Goal: Use online tool/utility: Utilize a website feature to perform a specific function

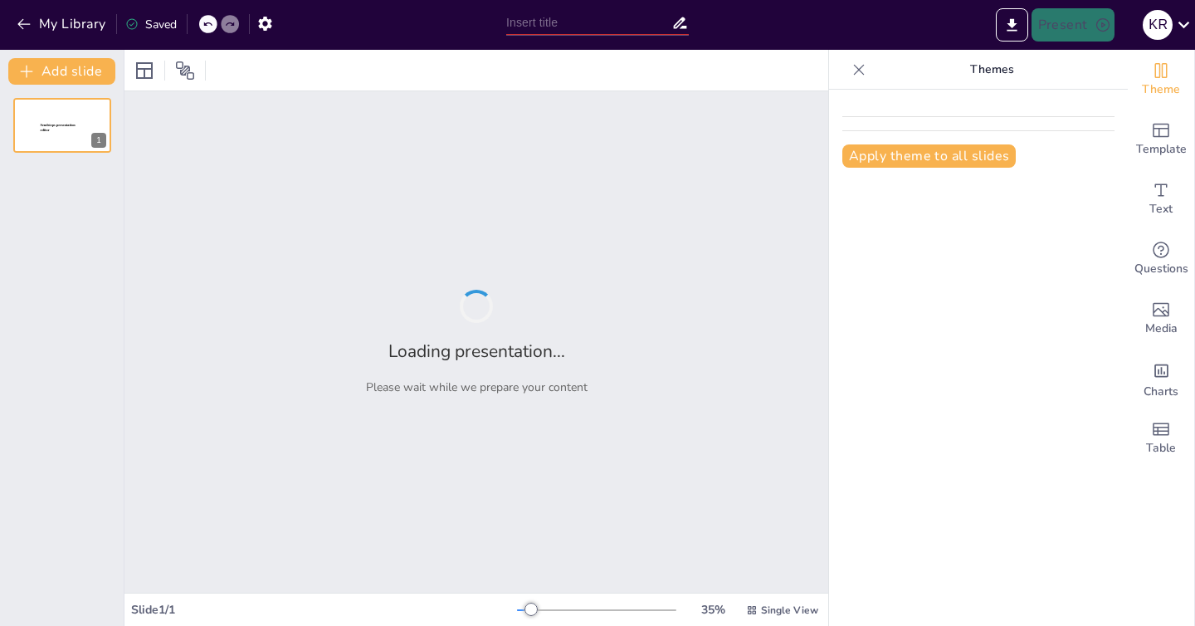
type input "Foundations of Computing: An Overview of Essential Concepts"
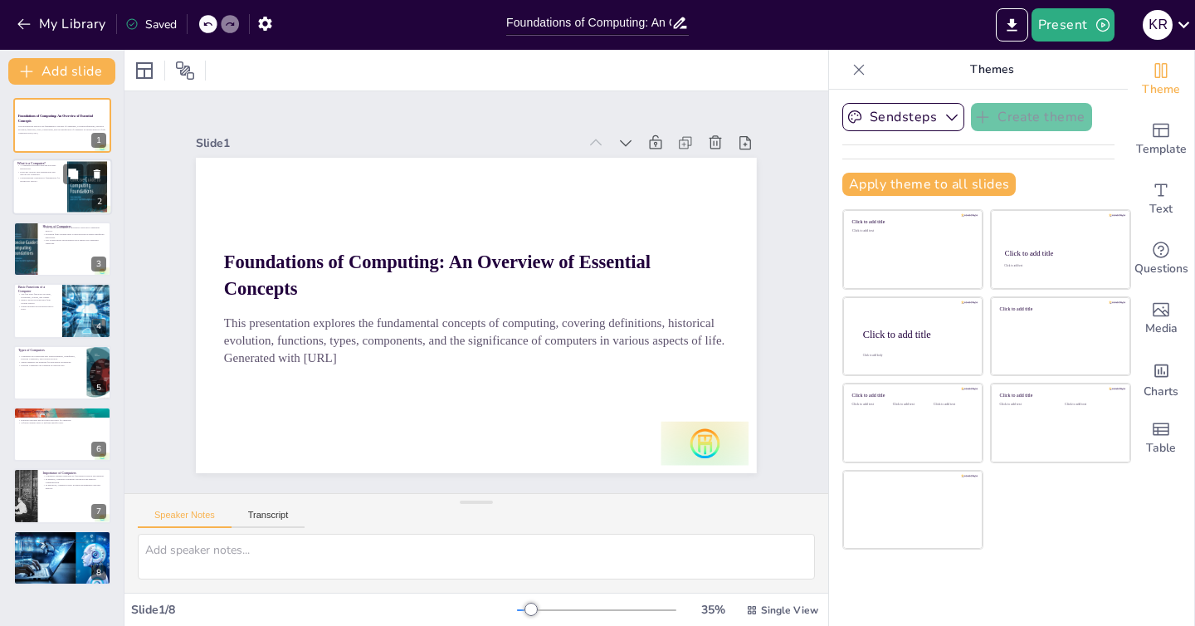
click at [51, 200] on div at bounding box center [62, 187] width 100 height 56
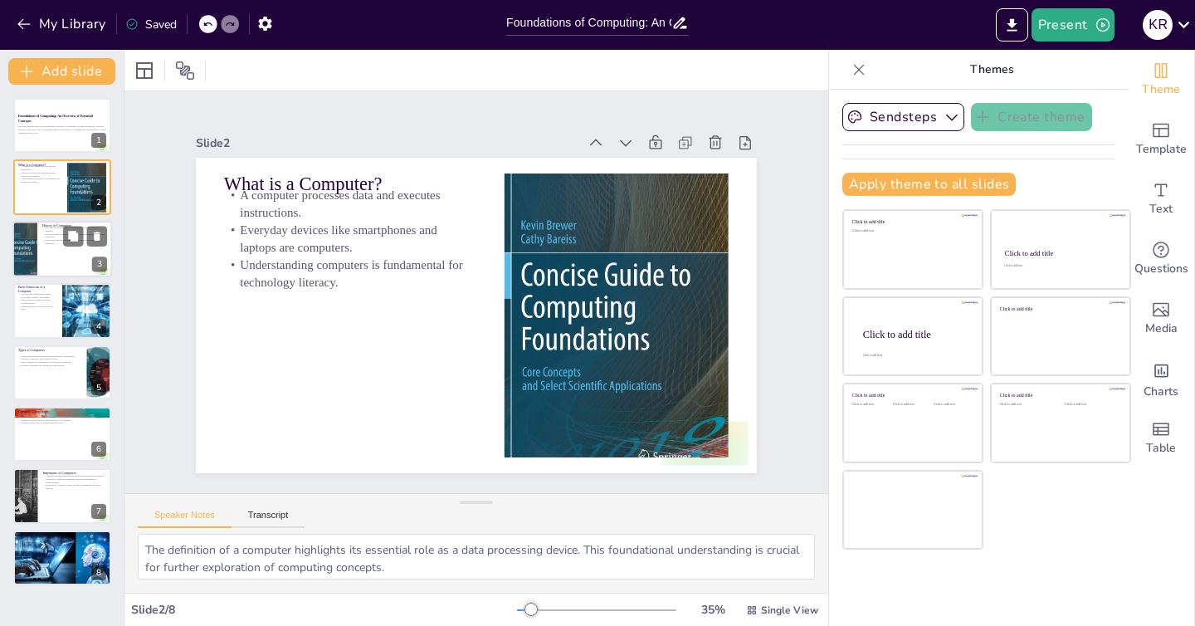
click at [41, 261] on div at bounding box center [62, 249] width 100 height 56
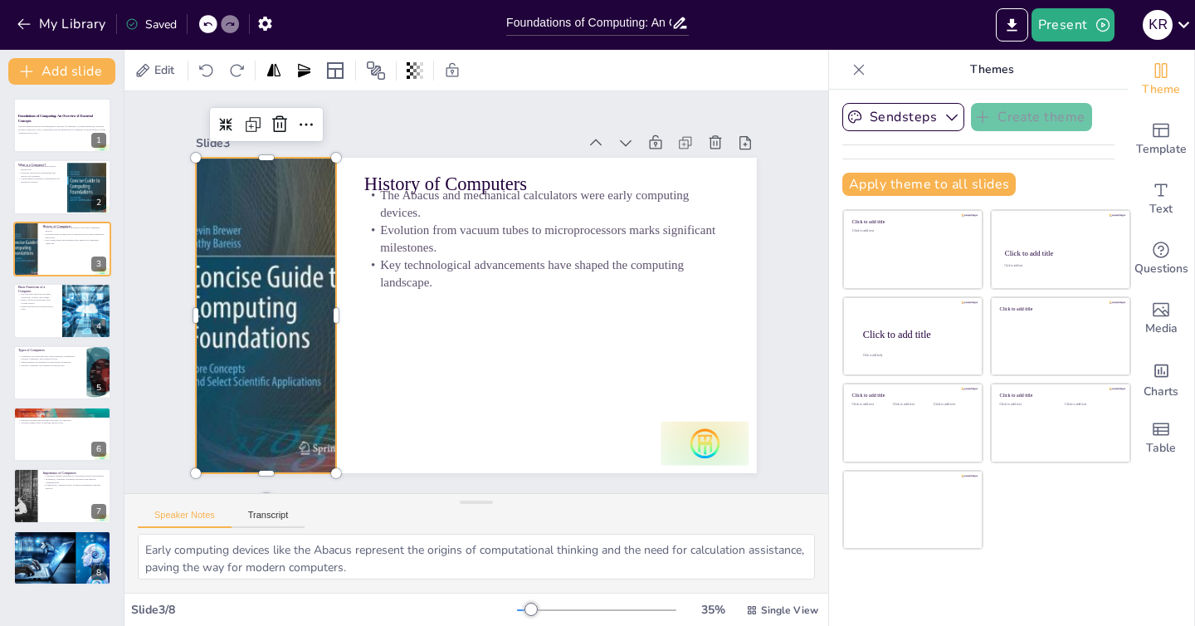
click at [257, 314] on div at bounding box center [269, 249] width 397 height 397
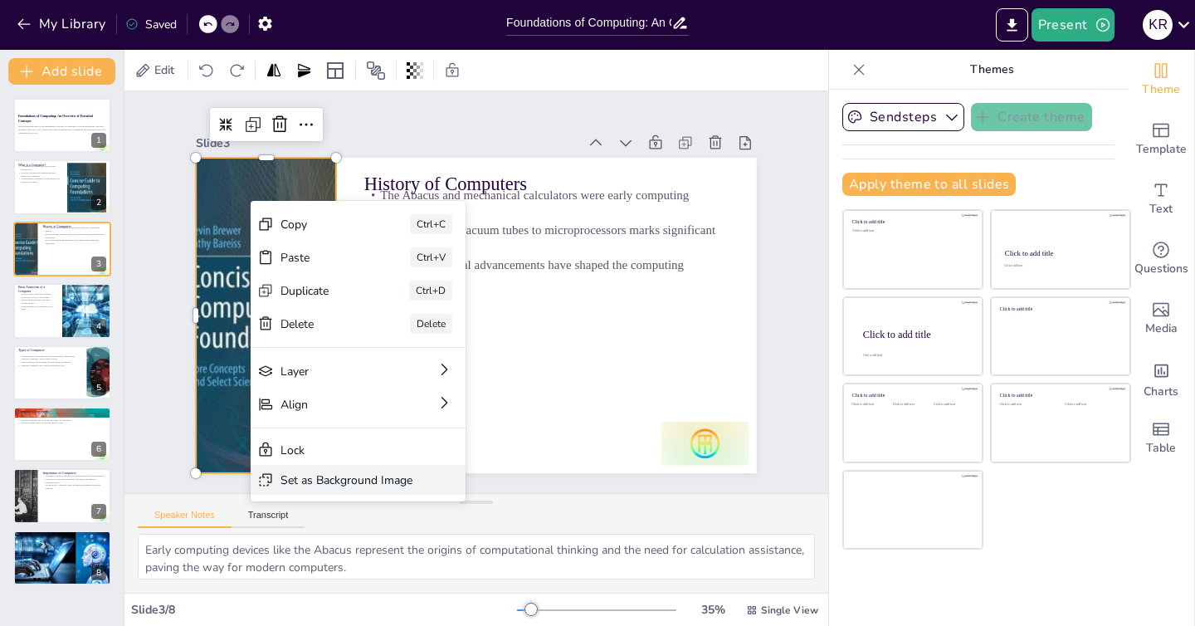
click at [253, 464] on div "Set as Background Image" at bounding box center [219, 400] width 68 height 127
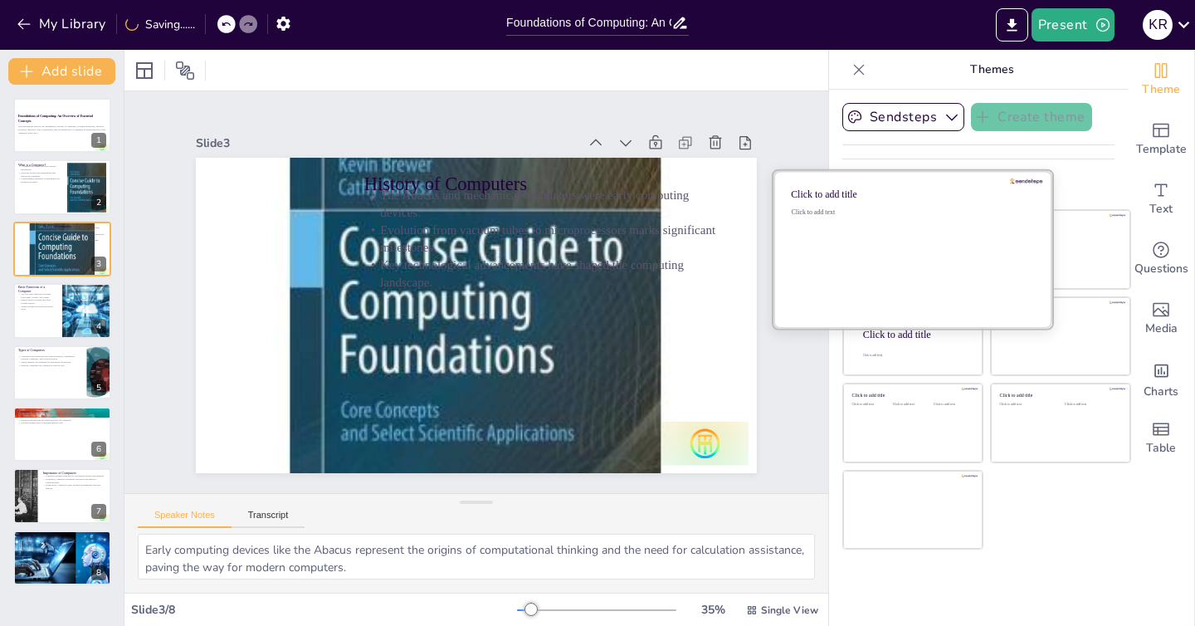
click at [904, 260] on div "Click to add text" at bounding box center [909, 259] width 237 height 103
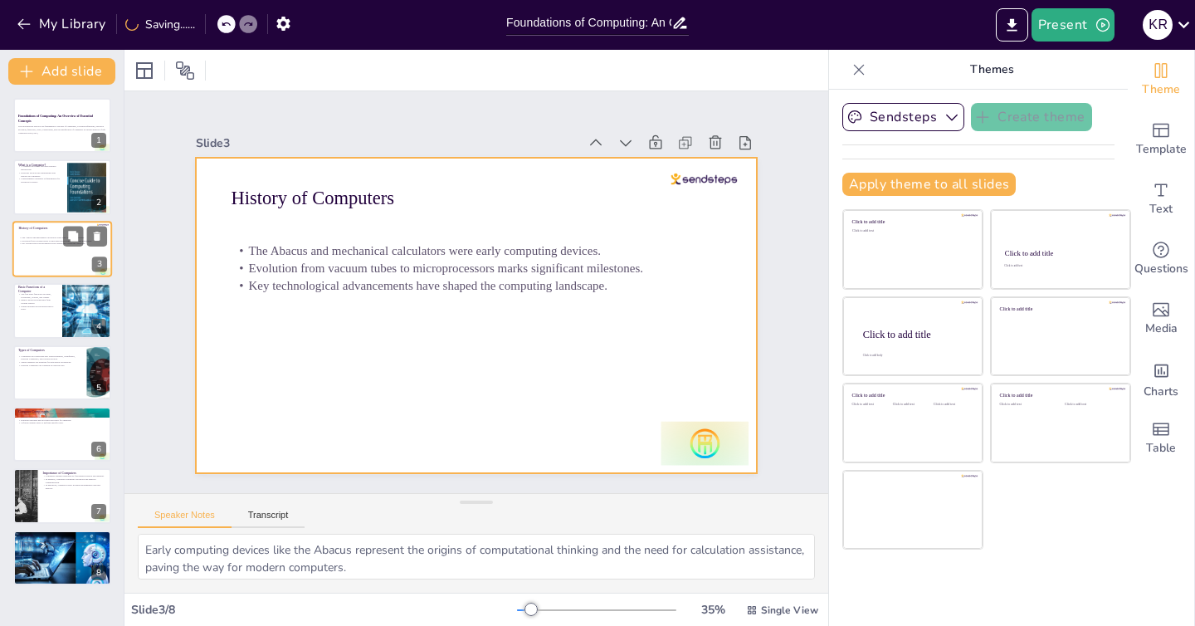
click at [48, 251] on div at bounding box center [62, 249] width 100 height 56
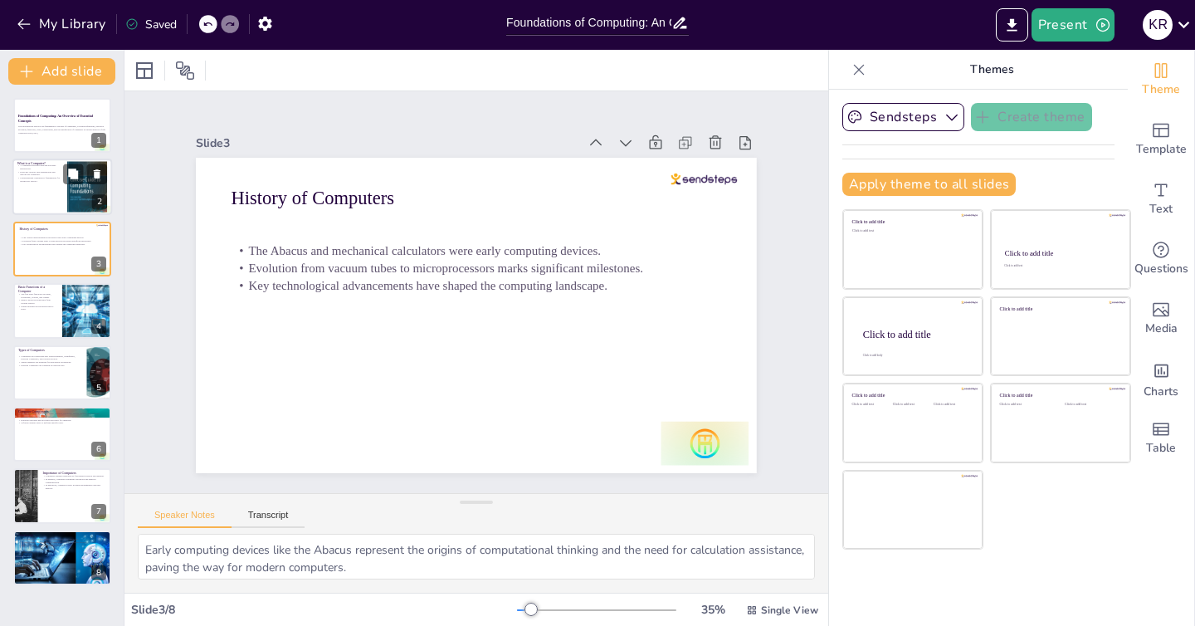
click at [72, 199] on div at bounding box center [87, 187] width 40 height 61
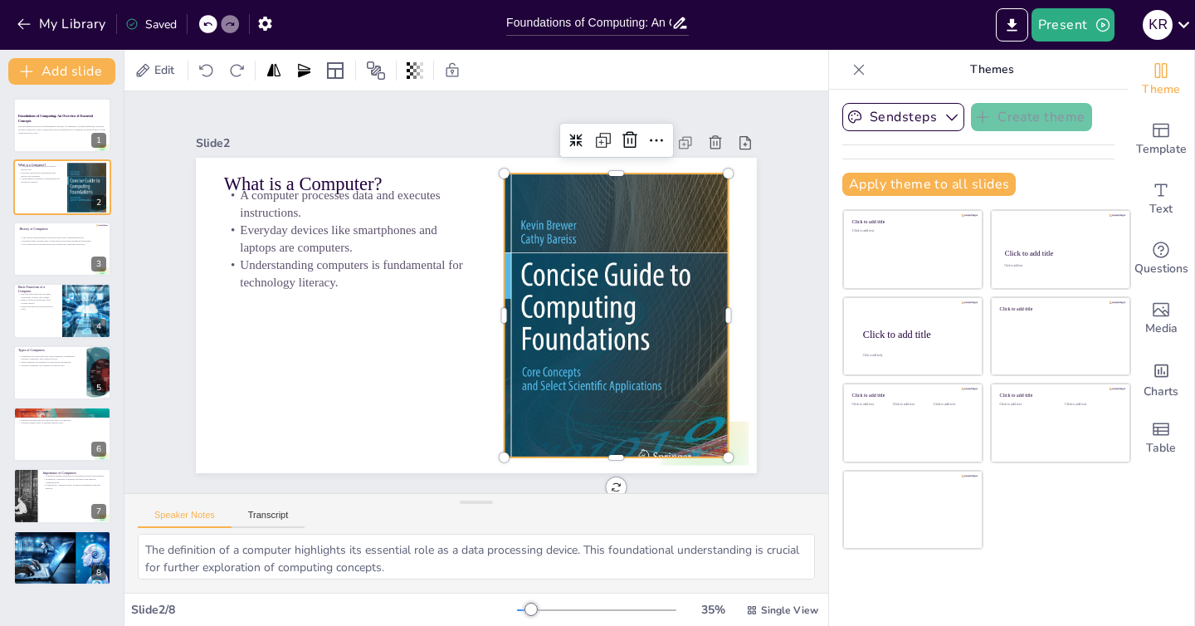
click at [607, 264] on div at bounding box center [411, 418] width 392 height 319
click at [555, 505] on icon at bounding box center [541, 518] width 27 height 27
click at [569, 283] on div at bounding box center [594, 370] width 343 height 402
click at [906, 119] on button "Sendsteps" at bounding box center [903, 117] width 122 height 28
click at [623, 353] on div at bounding box center [453, 432] width 340 height 224
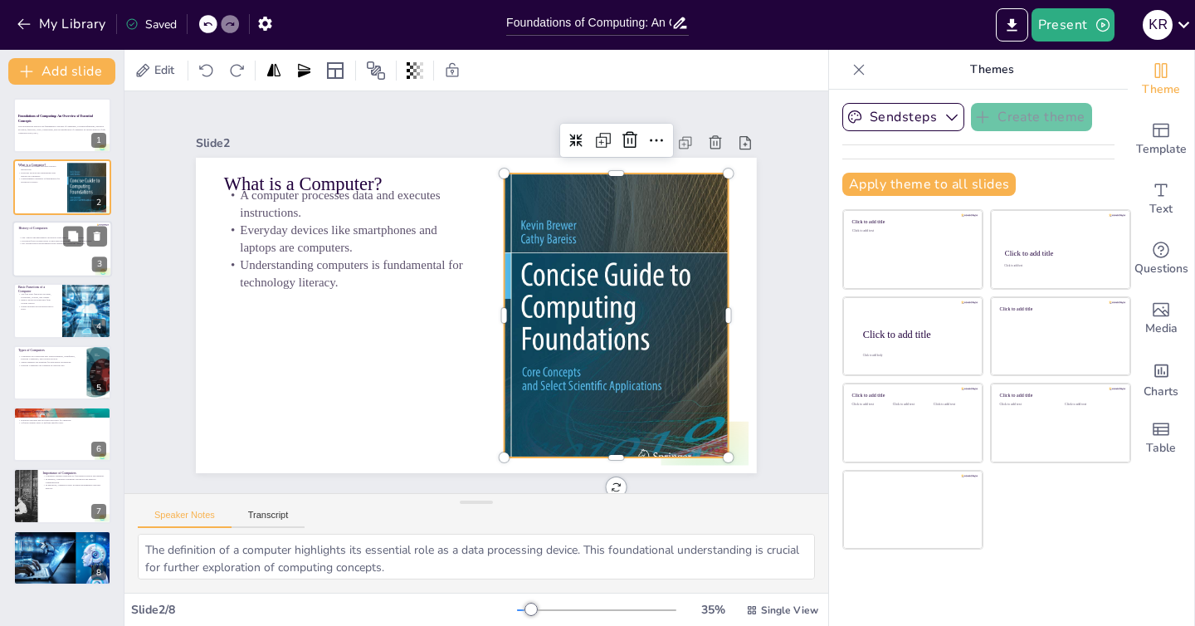
click at [57, 260] on div at bounding box center [62, 249] width 100 height 56
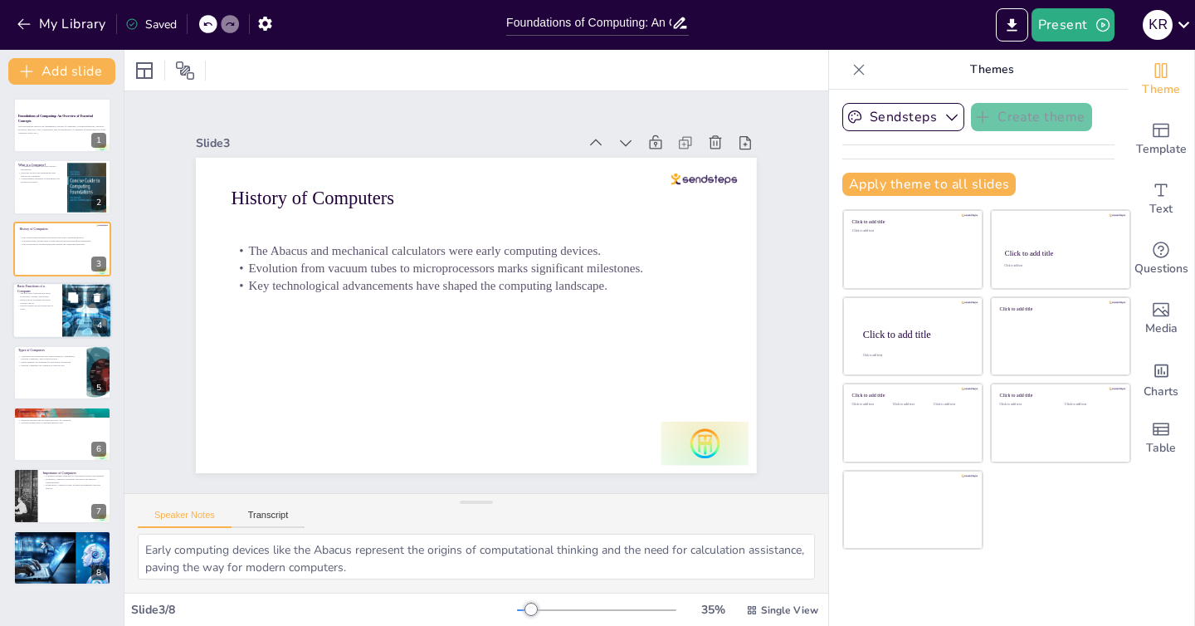
click at [63, 326] on div at bounding box center [87, 310] width 56 height 56
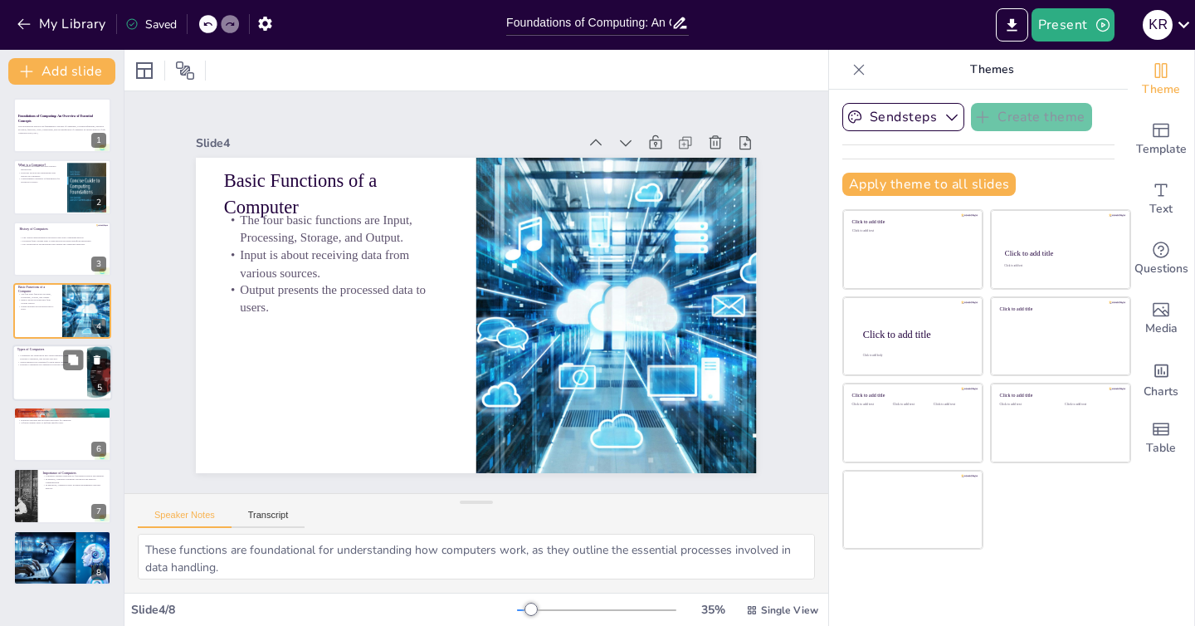
click at [46, 385] on div at bounding box center [62, 372] width 100 height 56
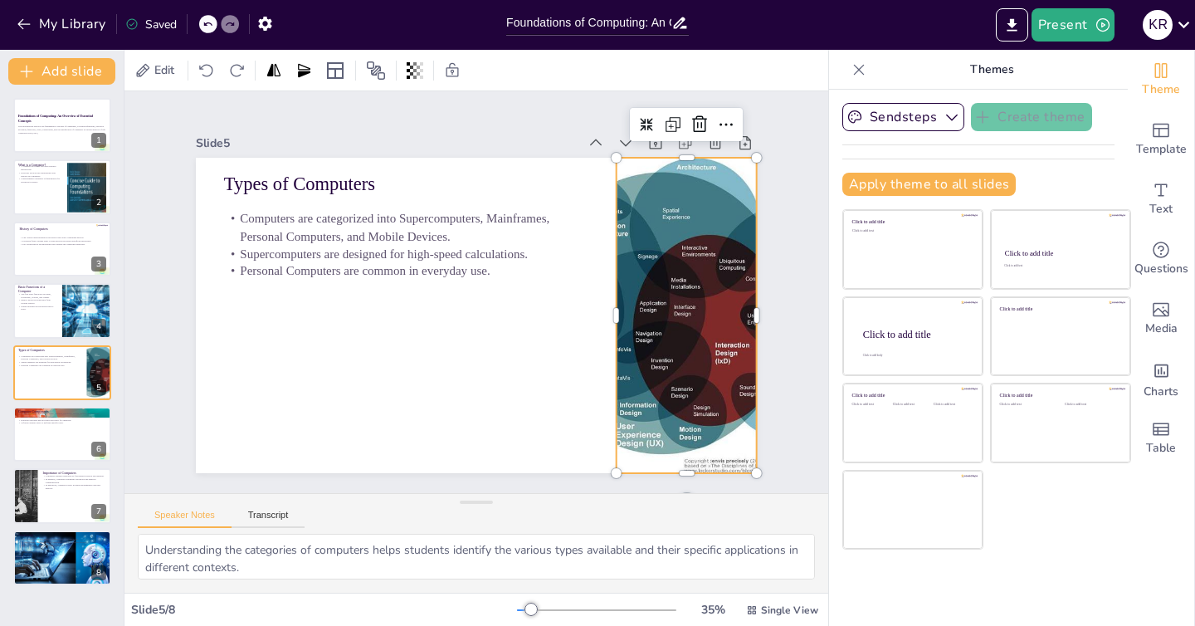
click at [659, 417] on div at bounding box center [632, 434] width 476 height 466
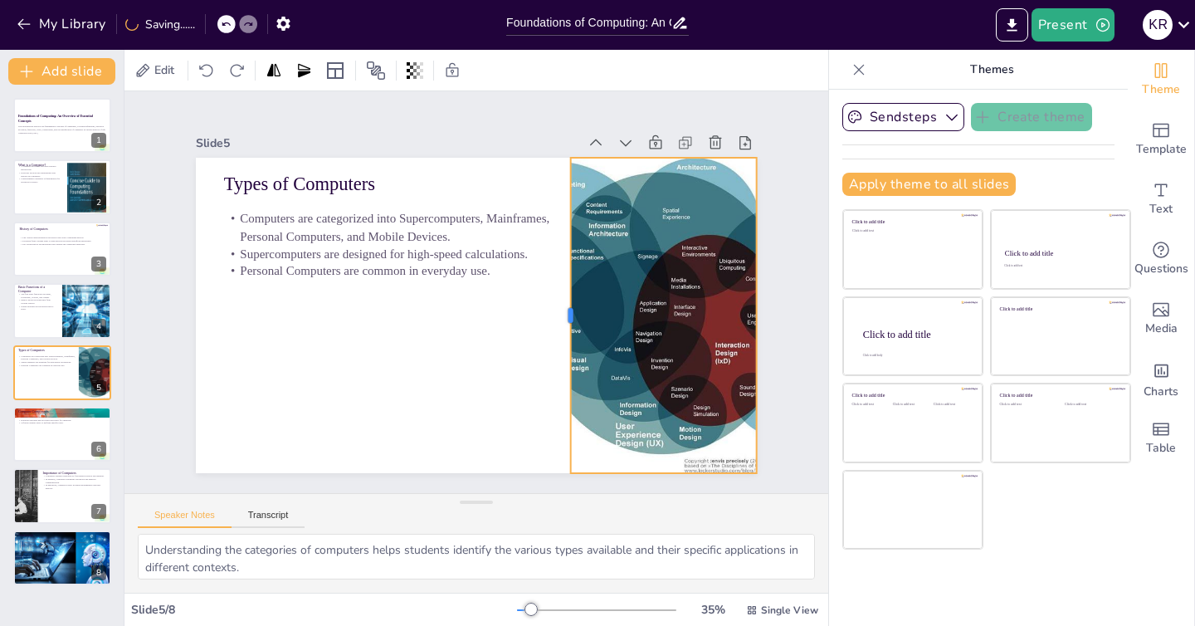
drag, startPoint x: 598, startPoint y: 309, endPoint x: 553, endPoint y: 311, distance: 45.7
click at [557, 311] on div at bounding box center [563, 315] width 13 height 315
click at [657, 360] on div at bounding box center [676, 358] width 417 height 383
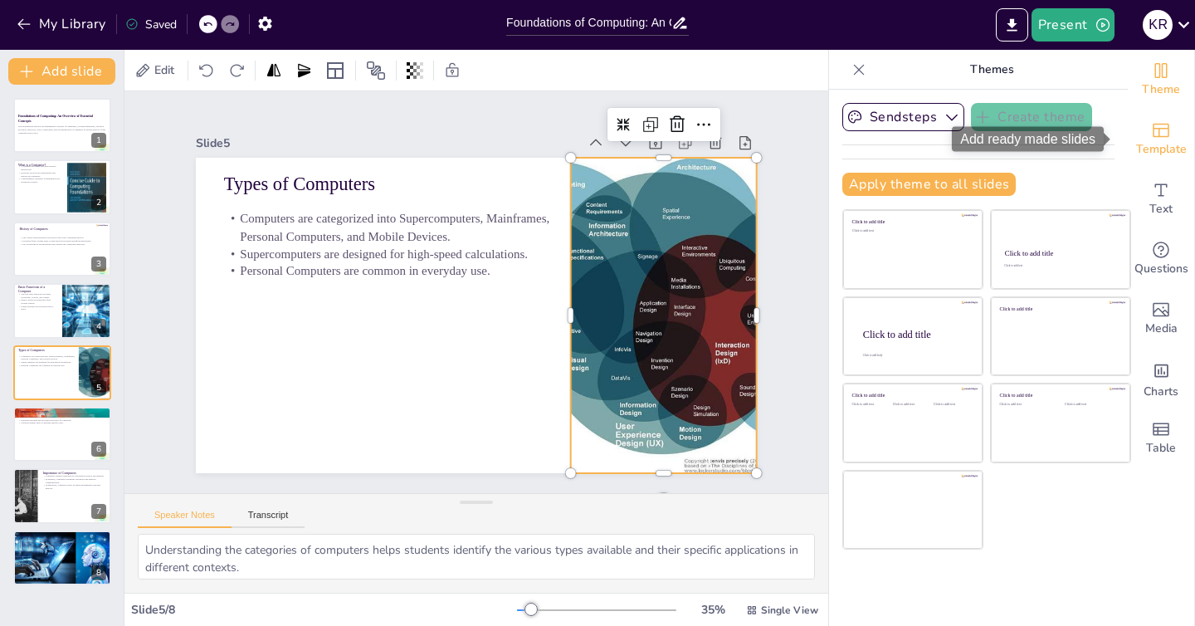
click at [1151, 131] on icon "Add ready made slides" at bounding box center [1161, 130] width 20 height 20
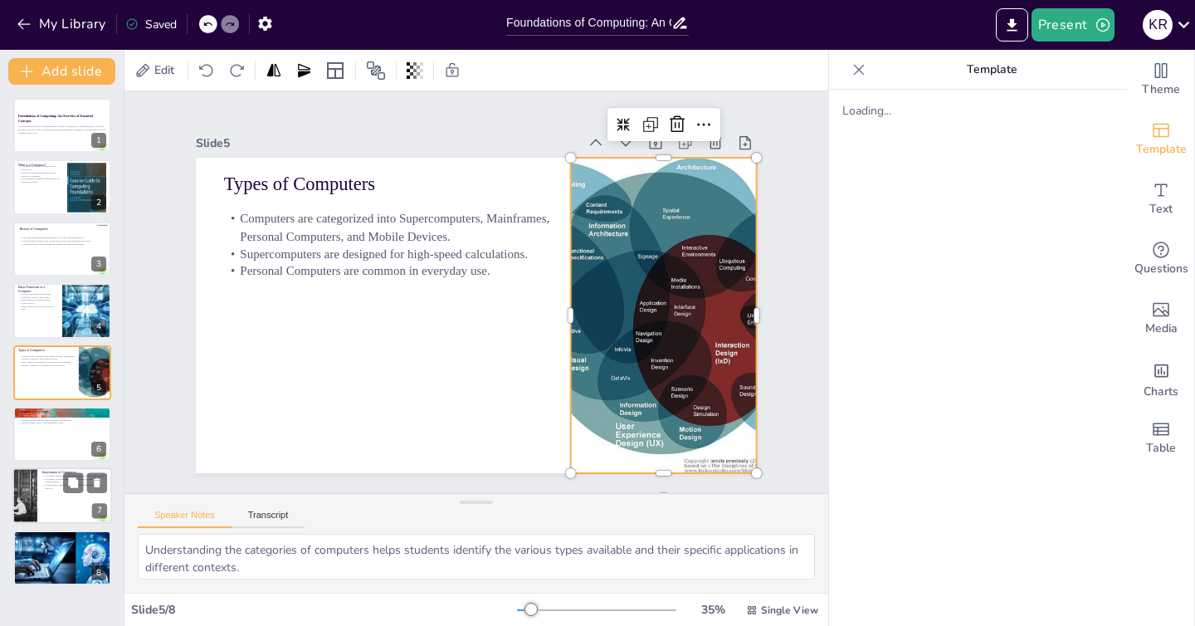
click at [61, 504] on div at bounding box center [62, 496] width 100 height 56
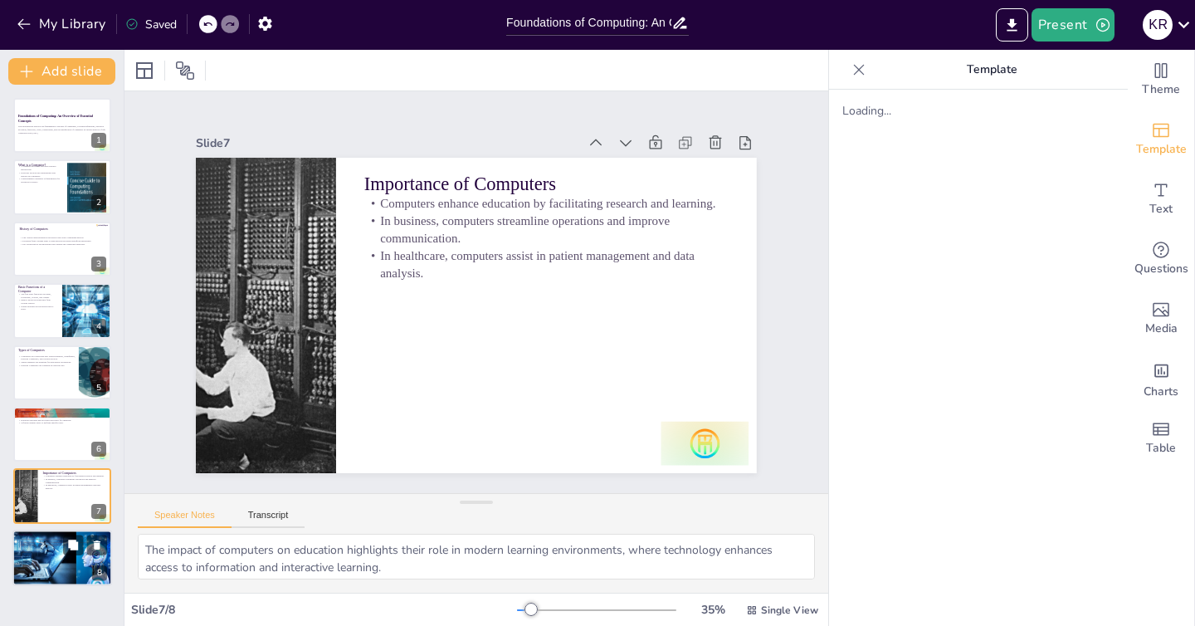
click at [61, 563] on div at bounding box center [62, 557] width 126 height 56
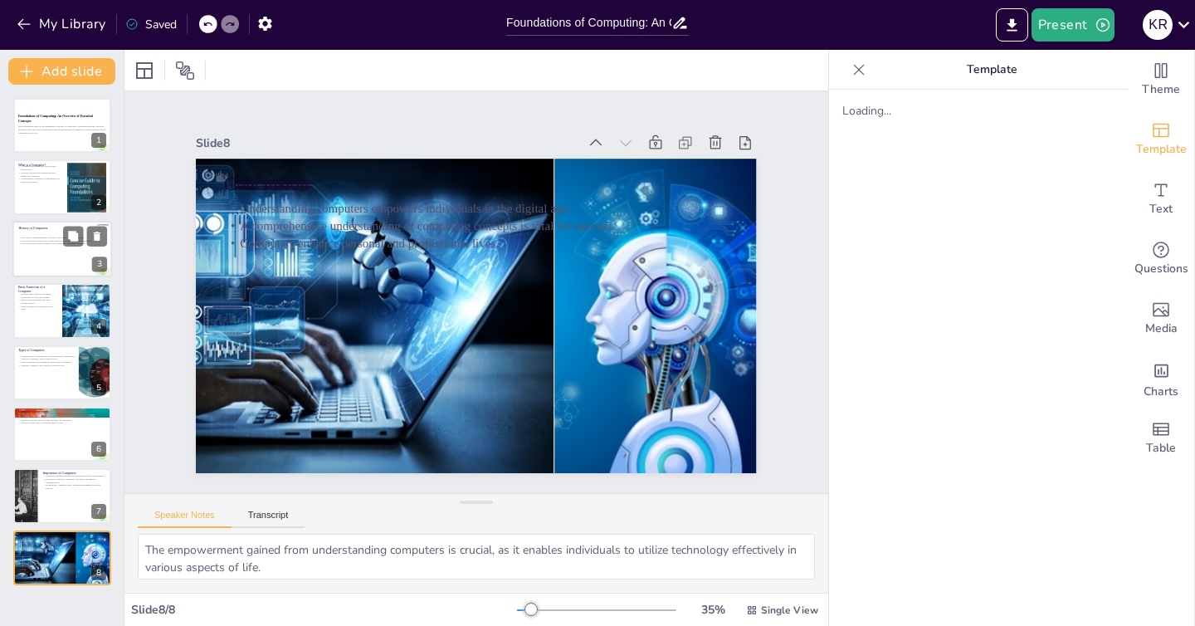
click at [51, 254] on div at bounding box center [62, 249] width 100 height 56
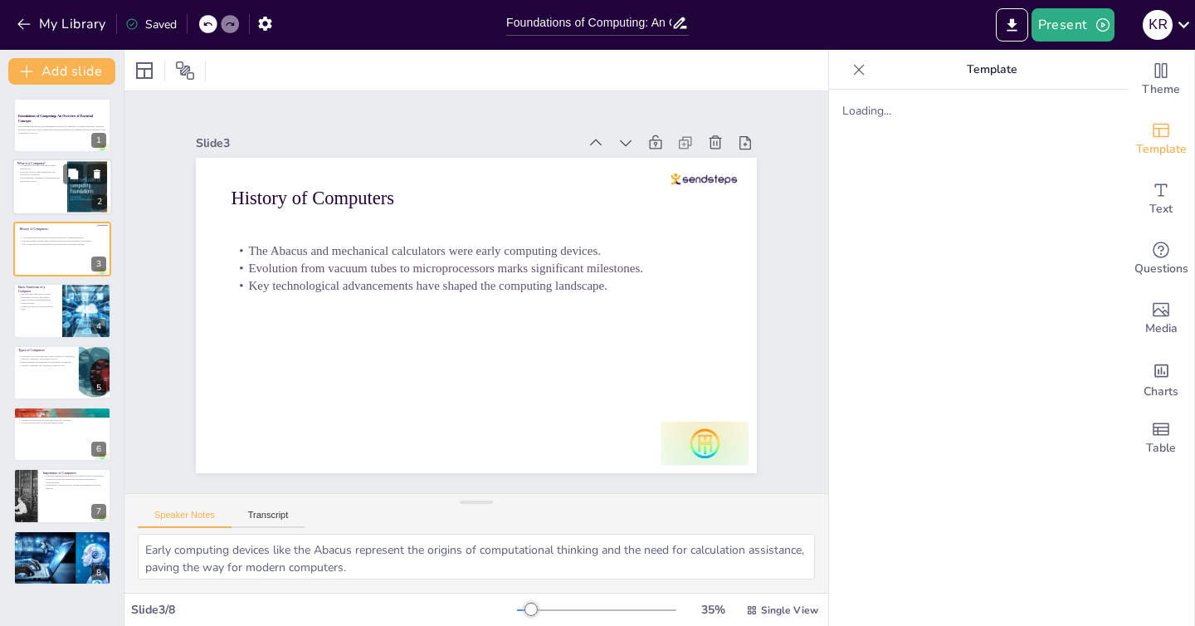
click at [46, 193] on div at bounding box center [62, 187] width 100 height 56
type textarea "The definition of a computer highlights its essential role as a data processing…"
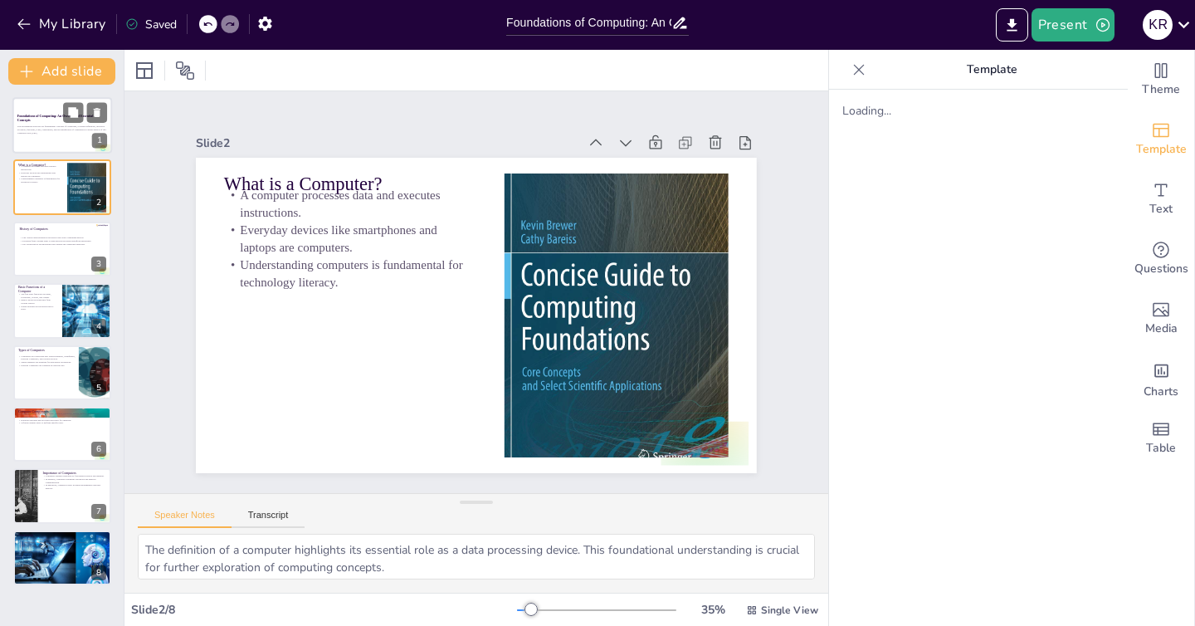
click at [41, 139] on div at bounding box center [62, 125] width 100 height 56
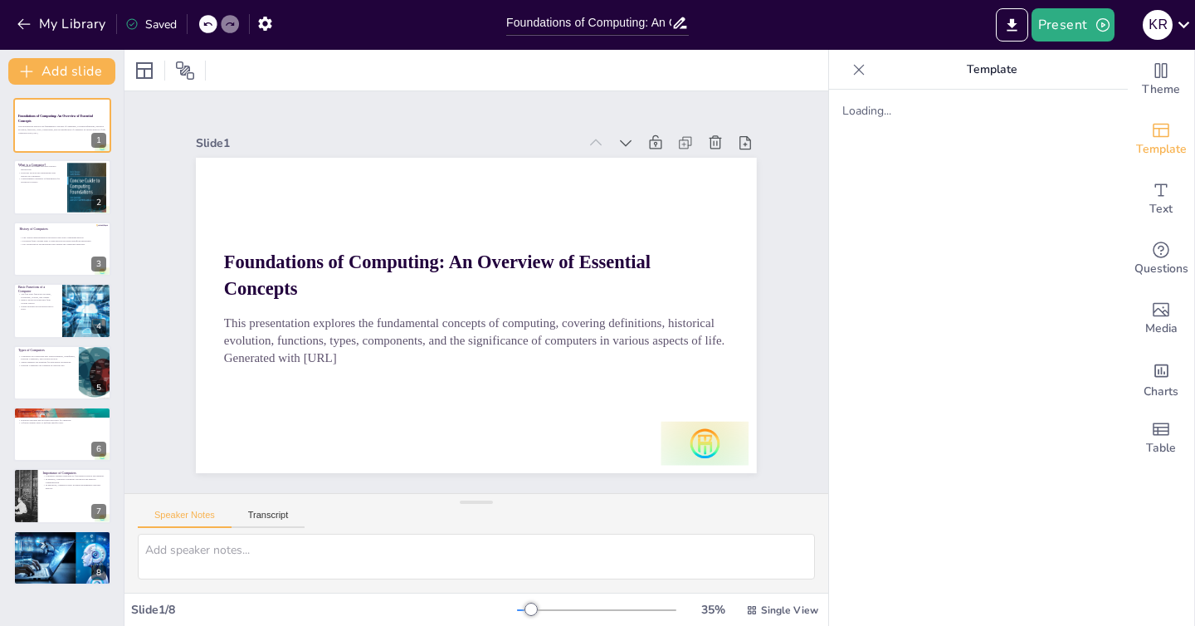
click at [852, 68] on icon at bounding box center [858, 69] width 17 height 17
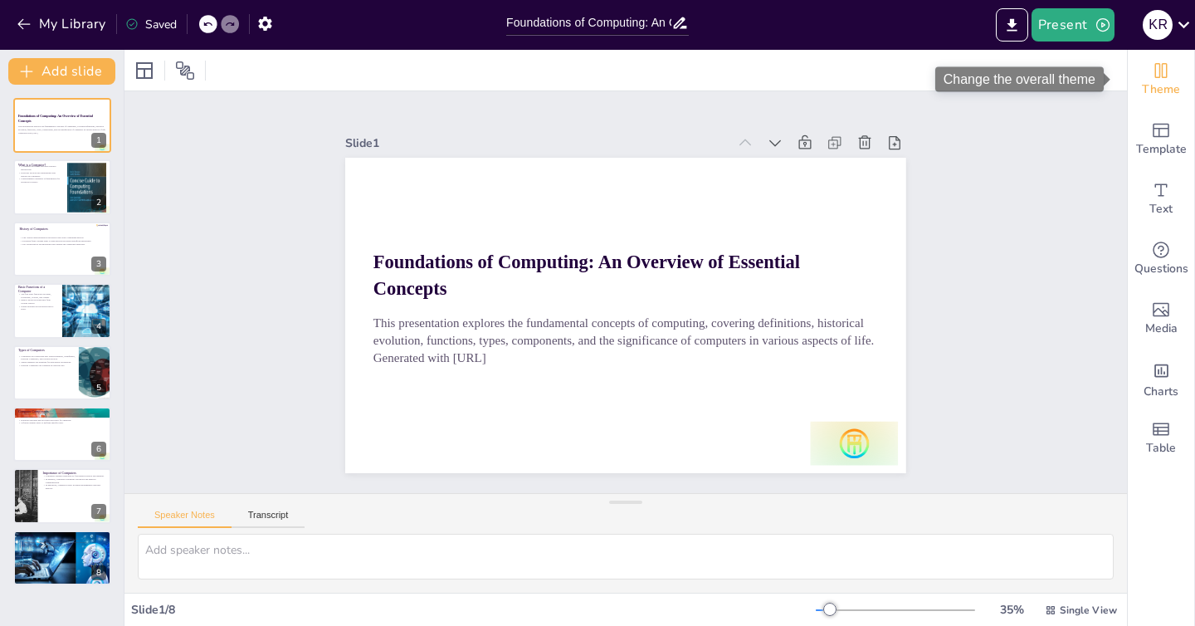
click at [1149, 90] on span "Theme" at bounding box center [1161, 89] width 38 height 18
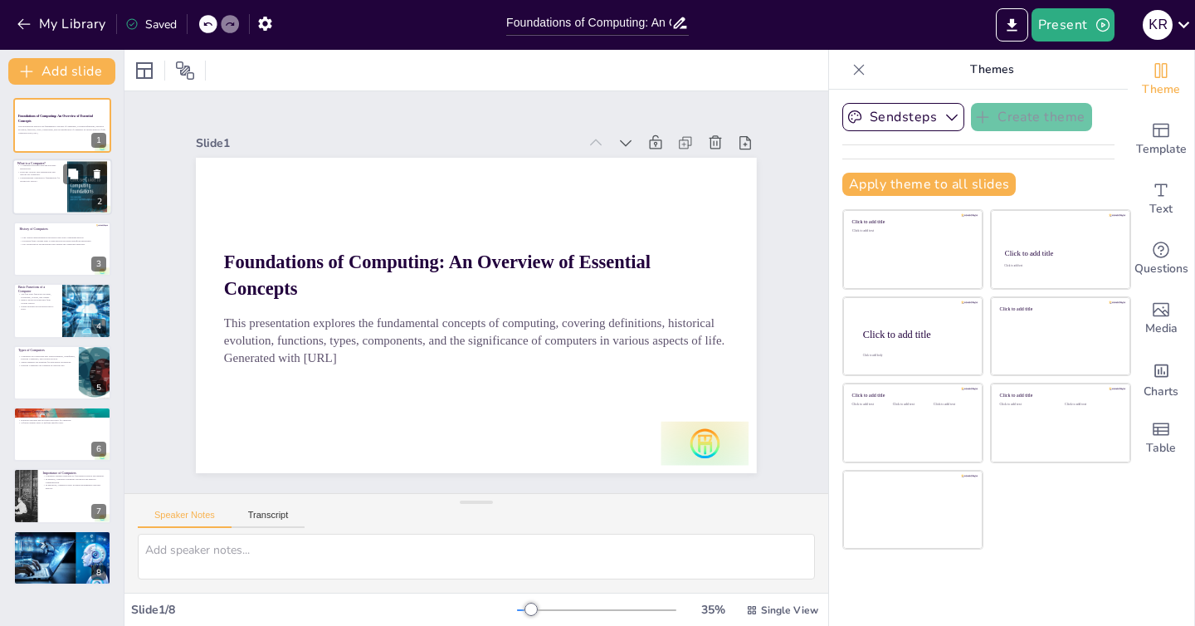
click at [61, 201] on div at bounding box center [62, 187] width 100 height 56
type textarea "The definition of a computer highlights its essential role as a data processing…"
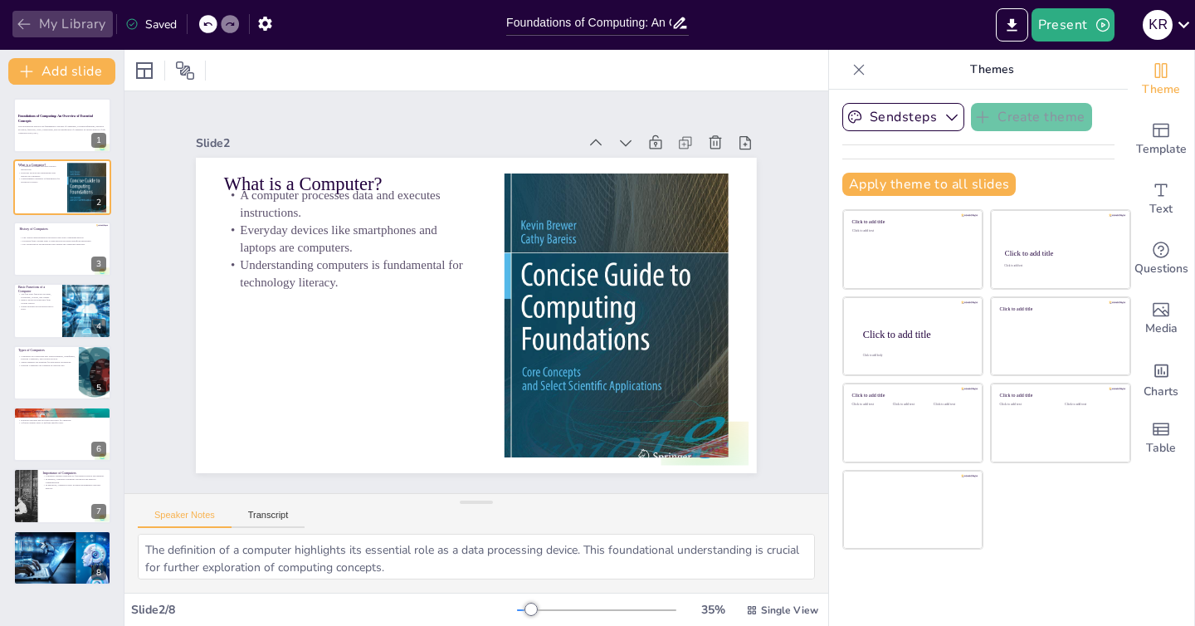
click at [57, 29] on button "My Library" at bounding box center [62, 24] width 100 height 27
